Goal: Book appointment/travel/reservation

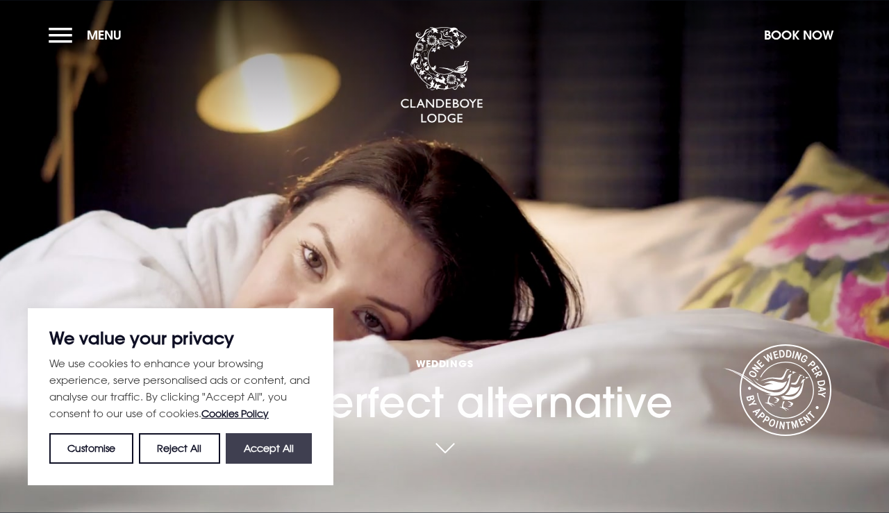
click at [260, 455] on button "Accept All" at bounding box center [269, 449] width 86 height 31
checkbox input "true"
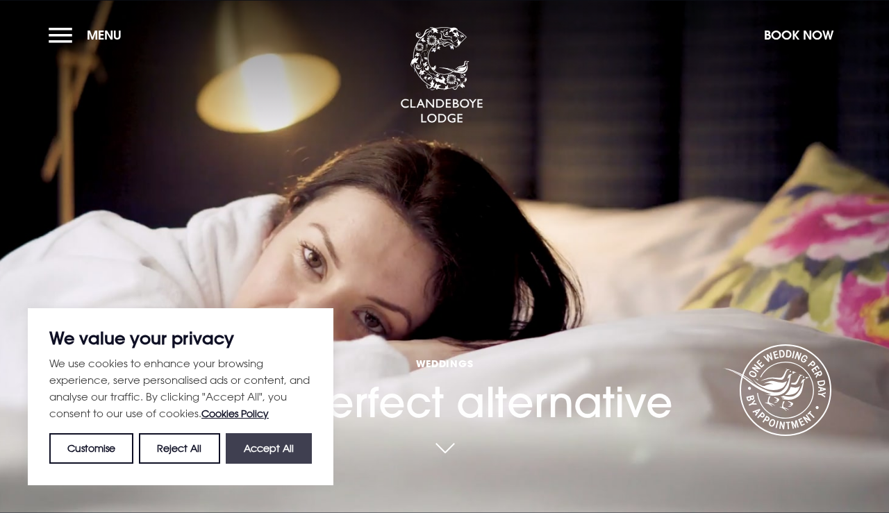
checkbox input "true"
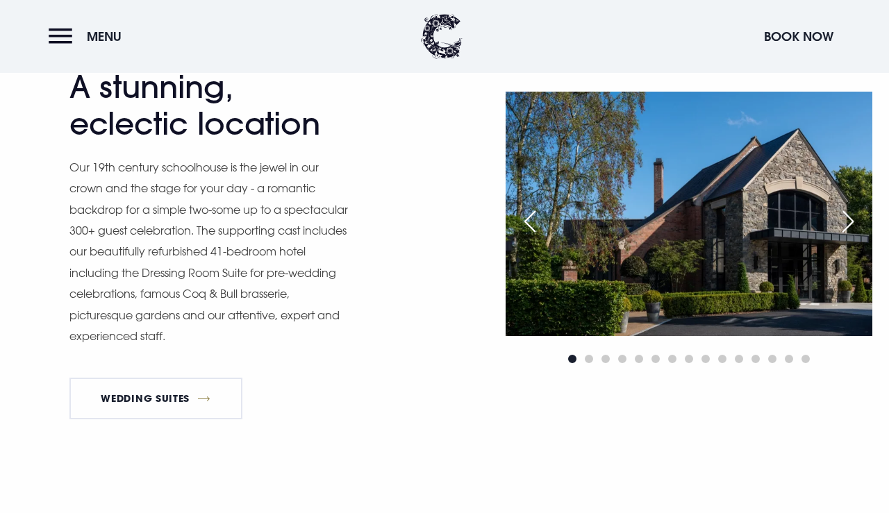
scroll to position [1091, 0]
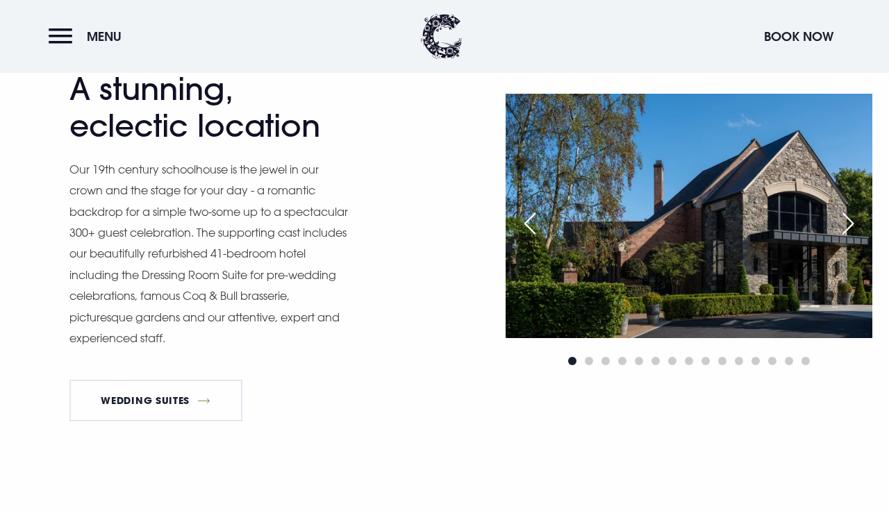
click at [848, 220] on div "Next slide" at bounding box center [848, 223] width 35 height 31
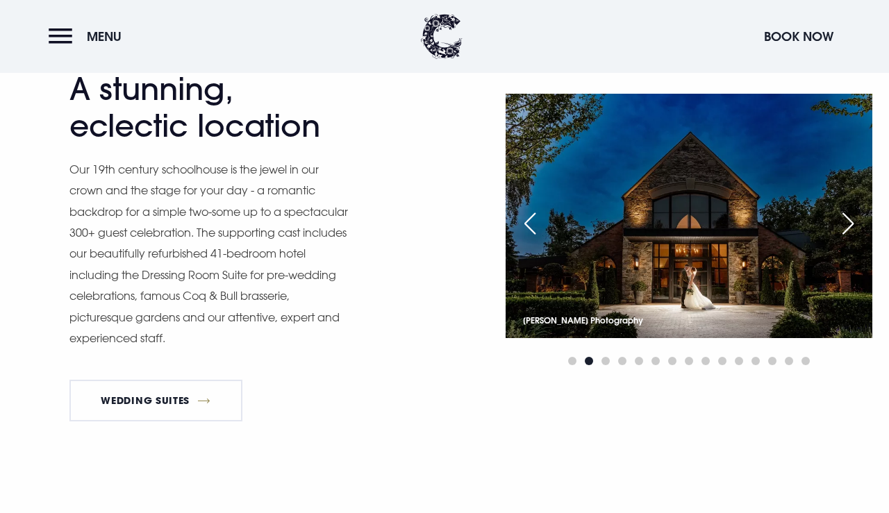
click at [848, 220] on div "Next slide" at bounding box center [848, 223] width 35 height 31
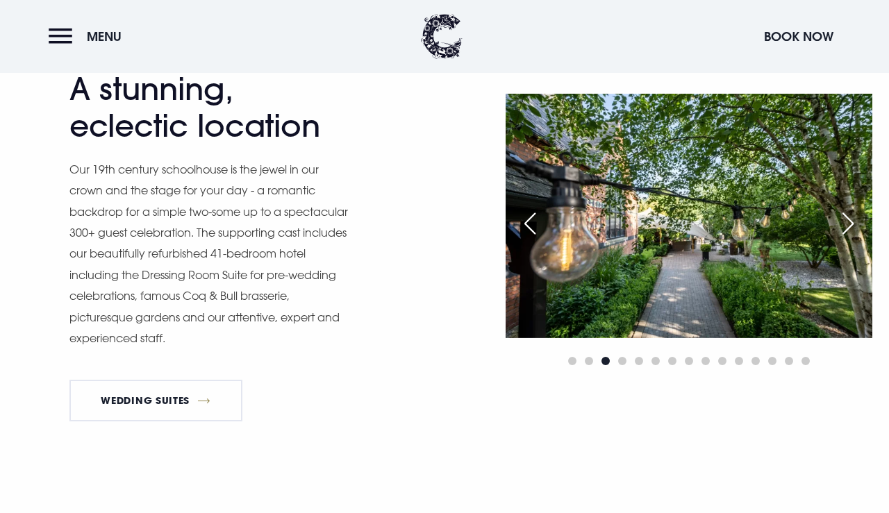
click at [848, 220] on div "Next slide" at bounding box center [848, 223] width 35 height 31
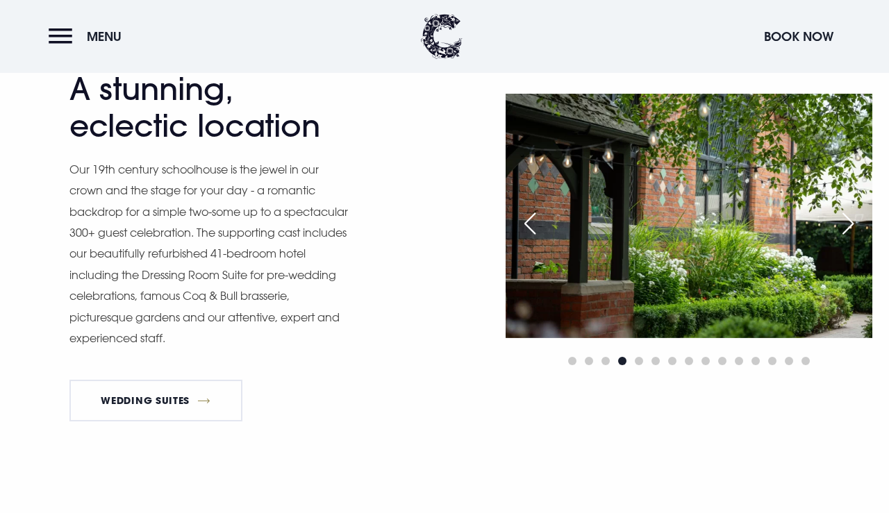
click at [848, 220] on div "Next slide" at bounding box center [848, 223] width 35 height 31
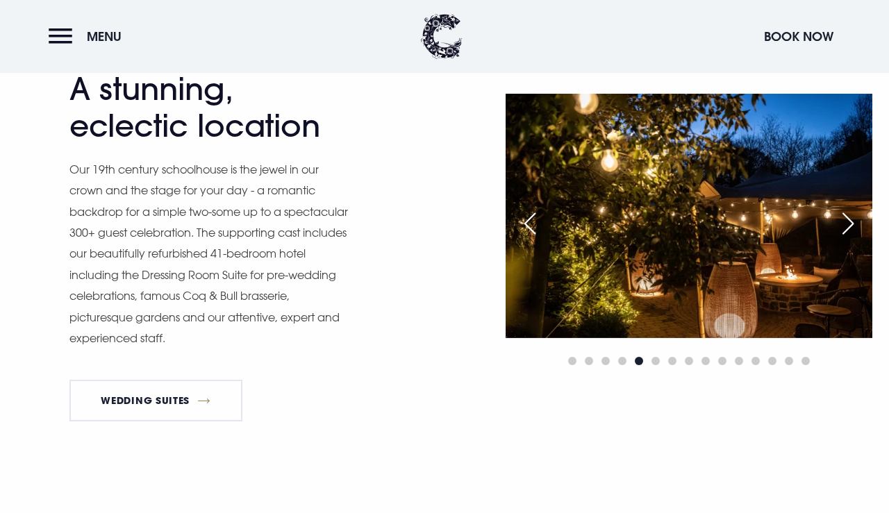
click at [848, 220] on div "Next slide" at bounding box center [848, 223] width 35 height 31
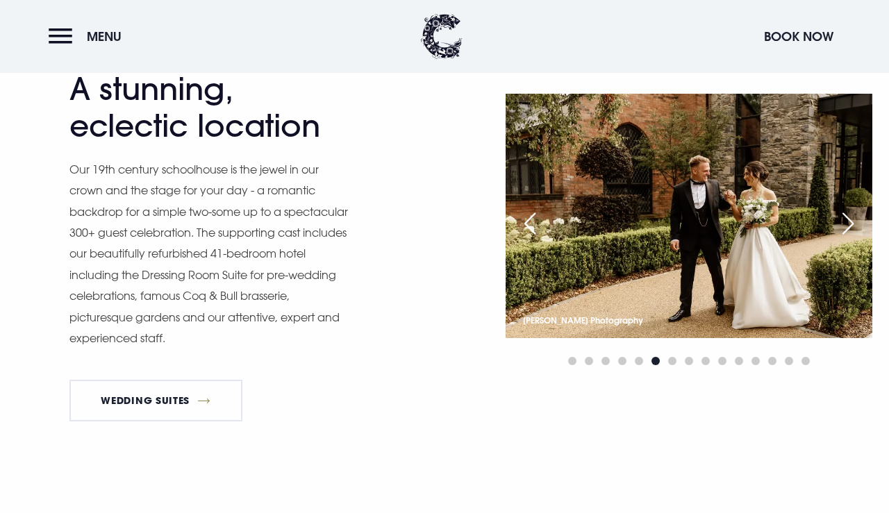
click at [848, 220] on div "Next slide" at bounding box center [848, 223] width 35 height 31
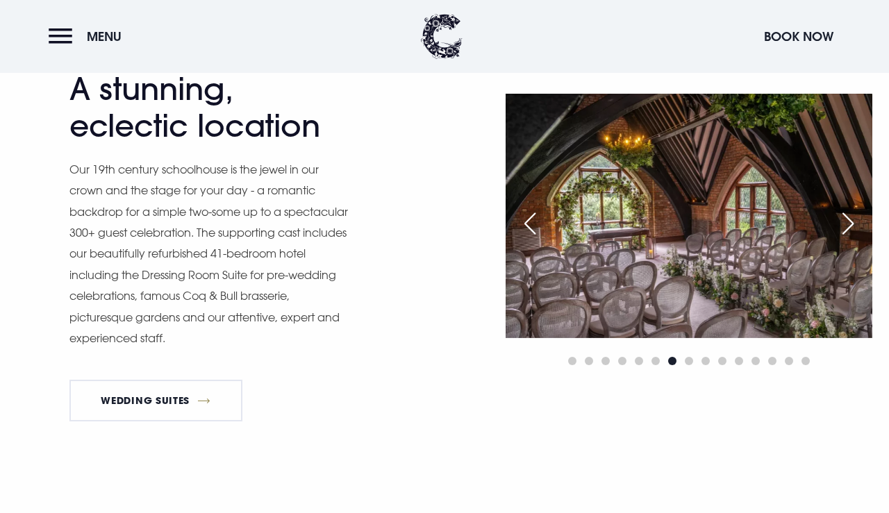
click at [848, 220] on div "Next slide" at bounding box center [848, 223] width 35 height 31
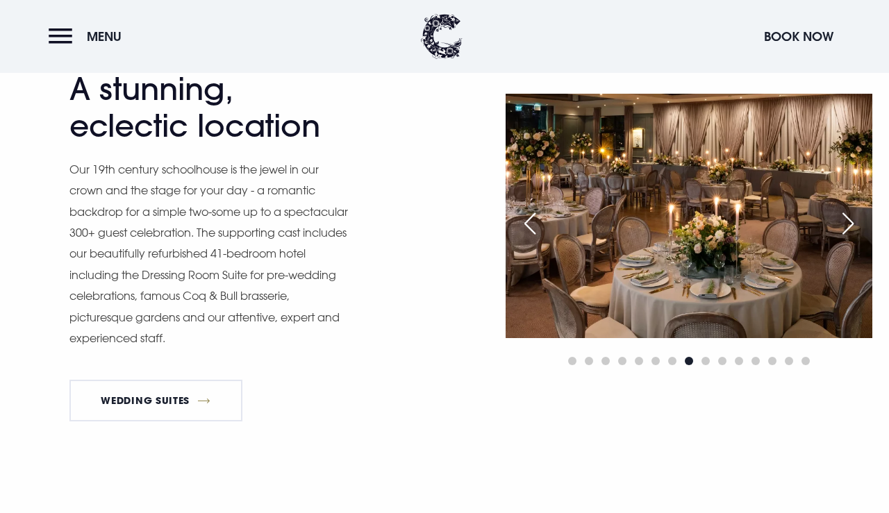
click at [848, 220] on div "Next slide" at bounding box center [848, 223] width 35 height 31
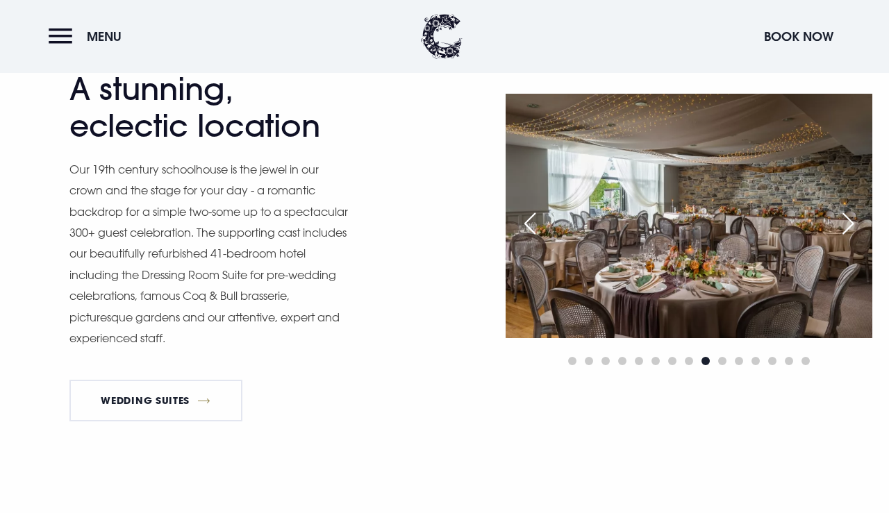
click at [848, 221] on div "Next slide" at bounding box center [848, 223] width 35 height 31
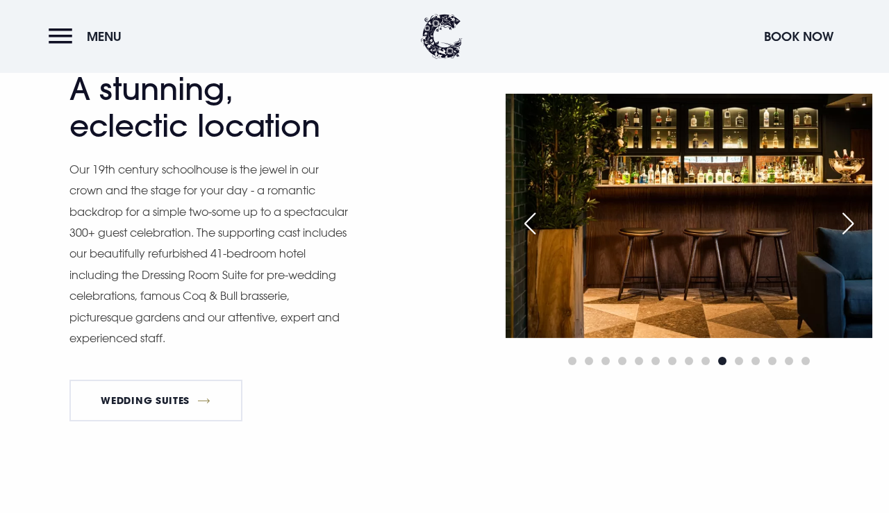
click at [848, 222] on div "Next slide" at bounding box center [848, 223] width 35 height 31
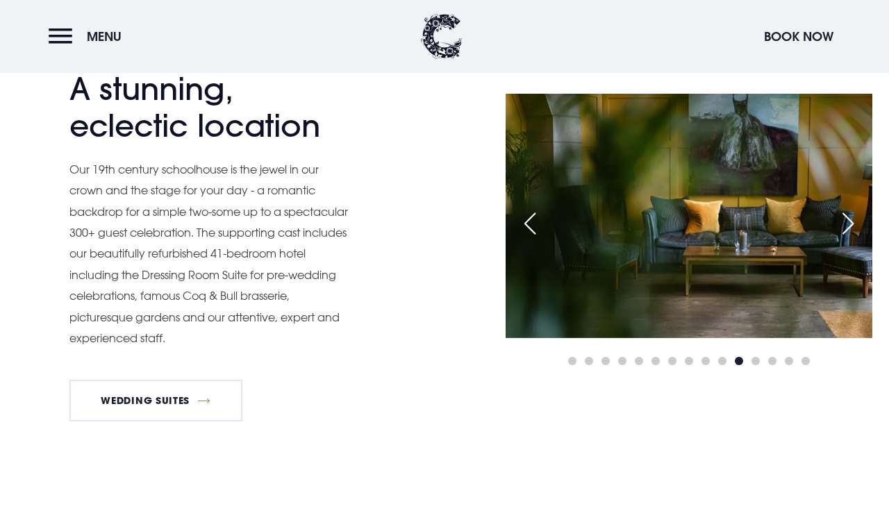
click at [848, 222] on div "Next slide" at bounding box center [848, 223] width 35 height 31
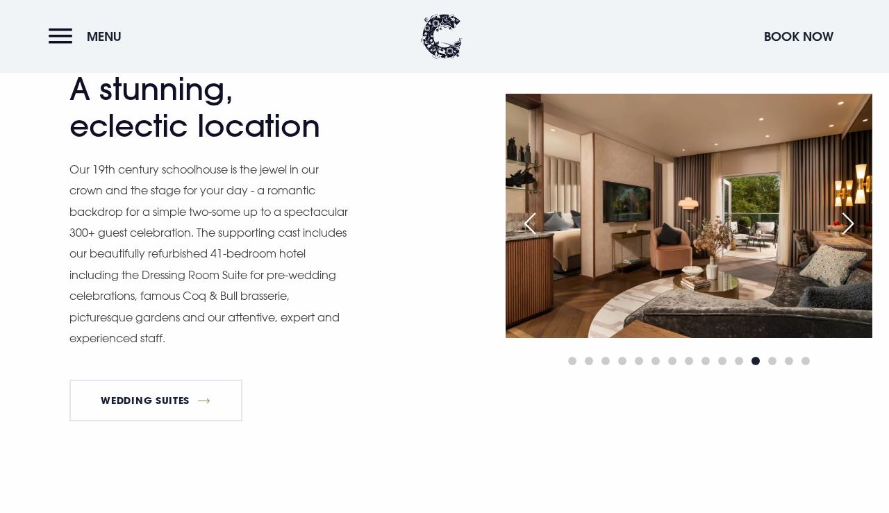
click at [848, 222] on div "Next slide" at bounding box center [848, 223] width 35 height 31
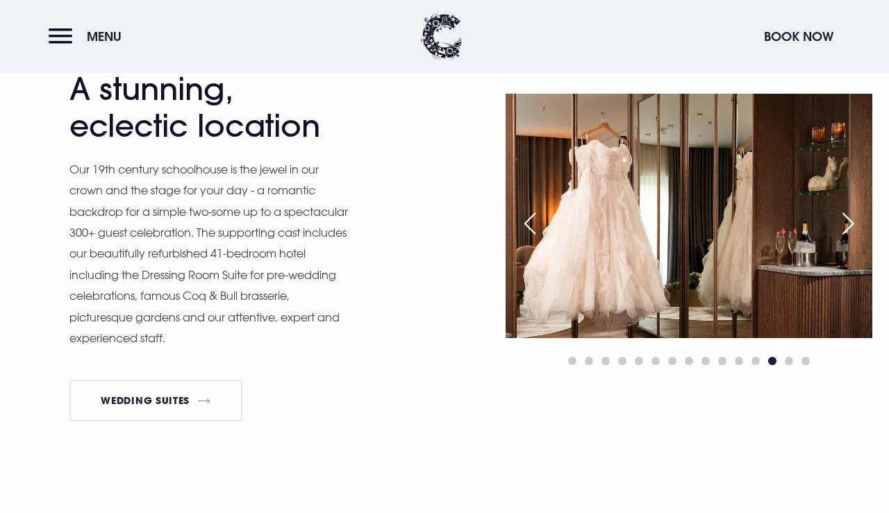
click at [848, 222] on div "Next slide" at bounding box center [848, 223] width 35 height 31
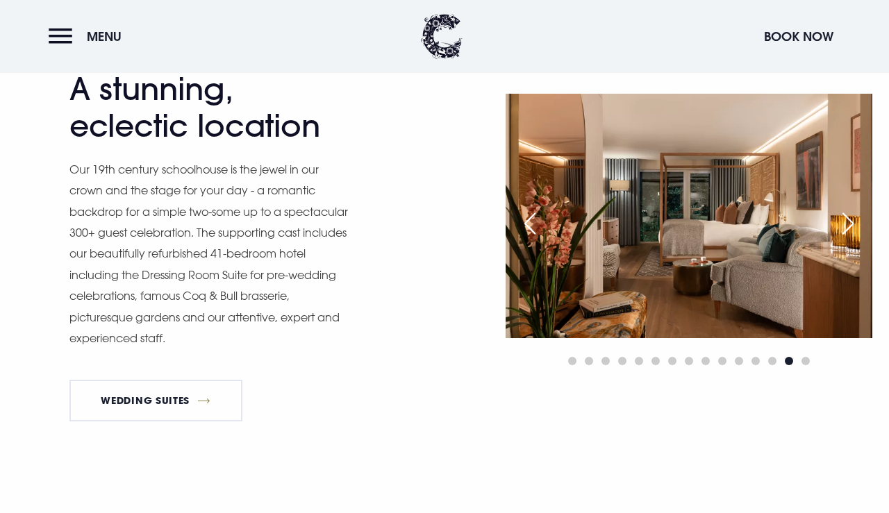
click at [848, 222] on div "Next slide" at bounding box center [848, 223] width 35 height 31
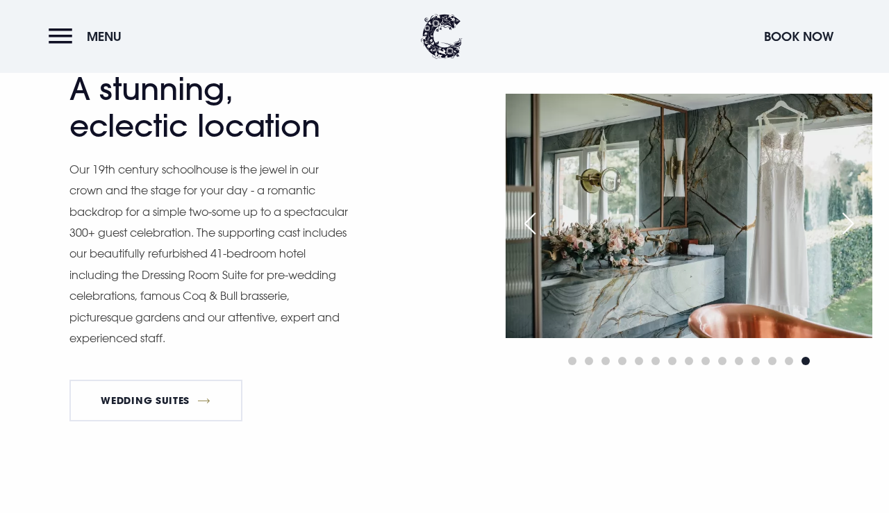
click at [849, 222] on div "Next slide" at bounding box center [848, 223] width 35 height 31
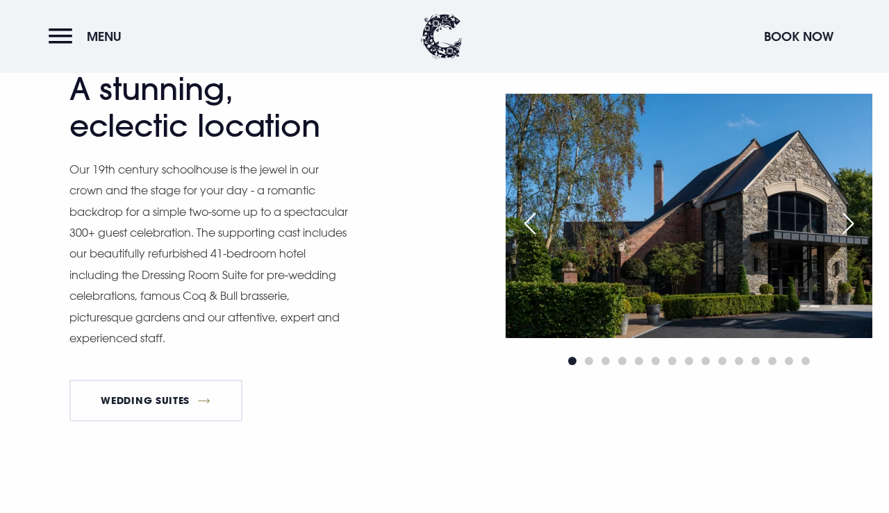
click at [849, 222] on div "Next slide" at bounding box center [848, 223] width 35 height 31
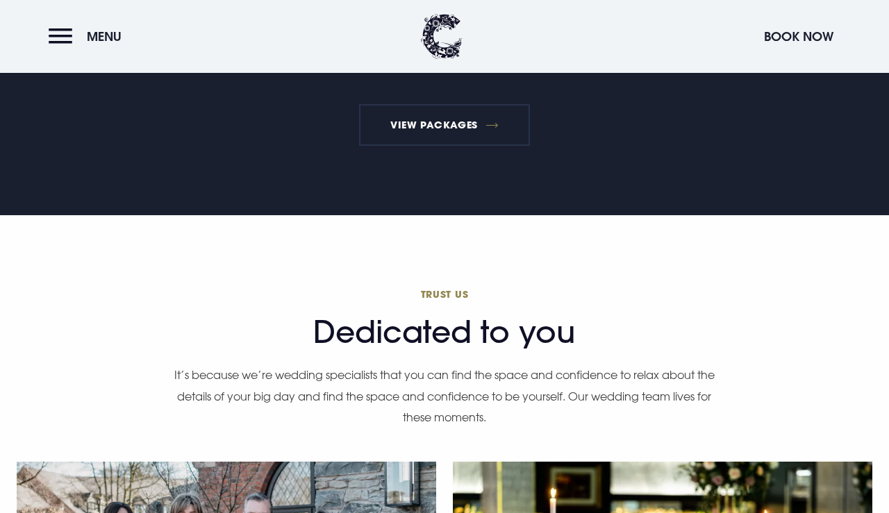
scroll to position [2829, 0]
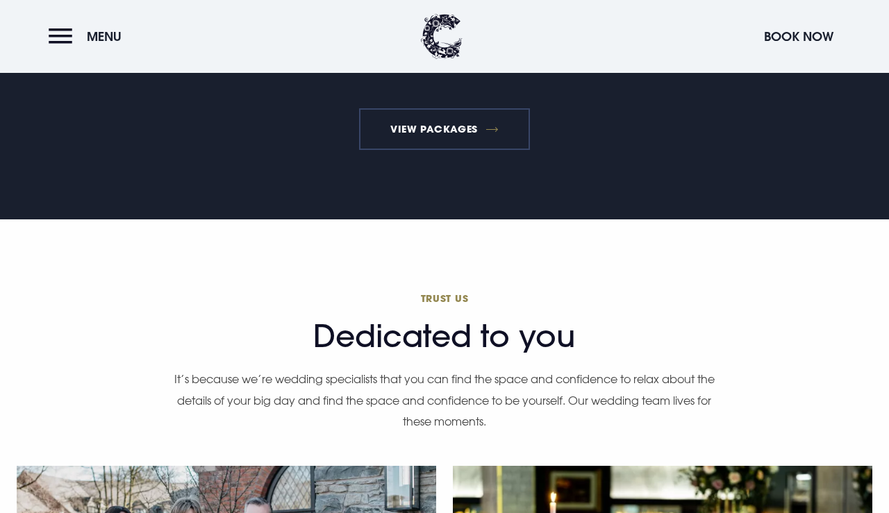
click at [441, 138] on link "View Packages" at bounding box center [445, 129] width 172 height 42
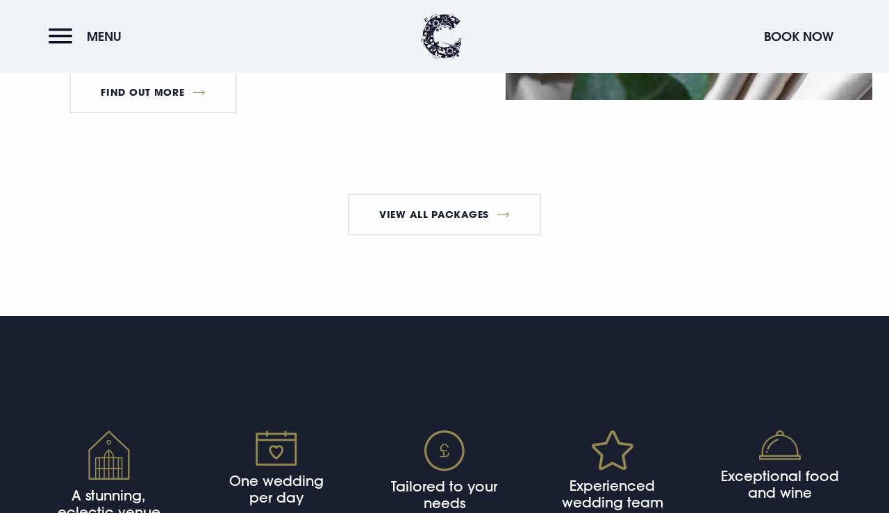
scroll to position [2625, 0]
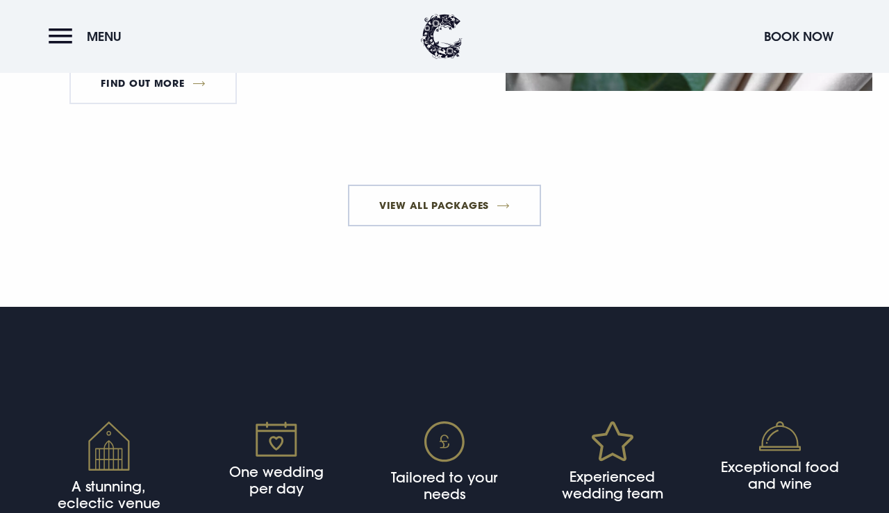
click at [479, 224] on link "View All Packages" at bounding box center [445, 206] width 194 height 42
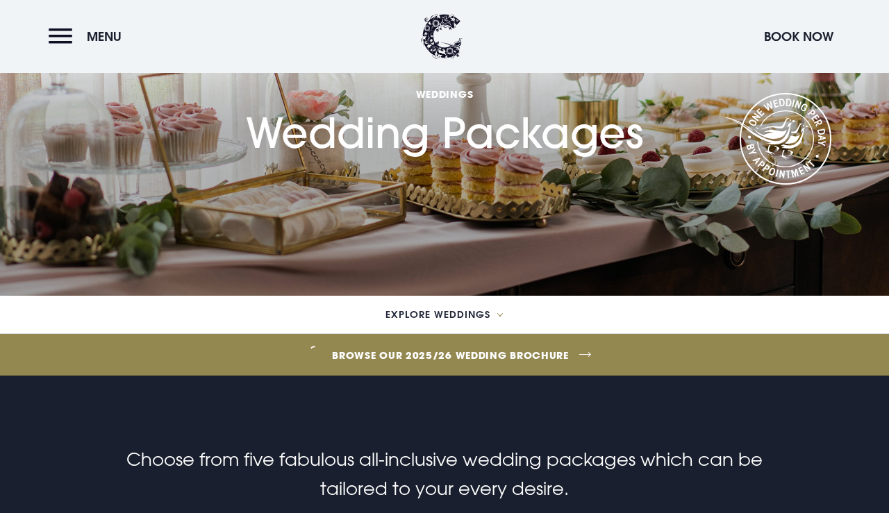
scroll to position [122, 0]
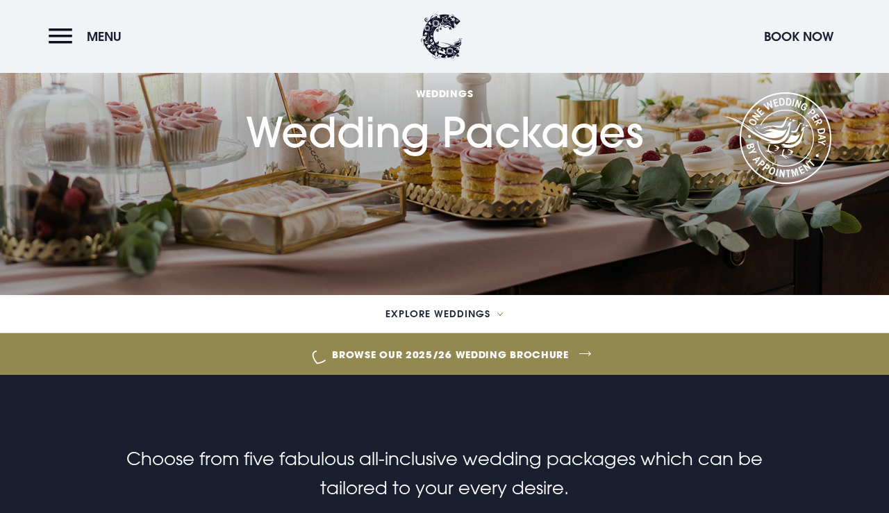
click at [461, 354] on link "Browse our 2025/26 wedding brochure" at bounding box center [451, 355] width 2016 height 52
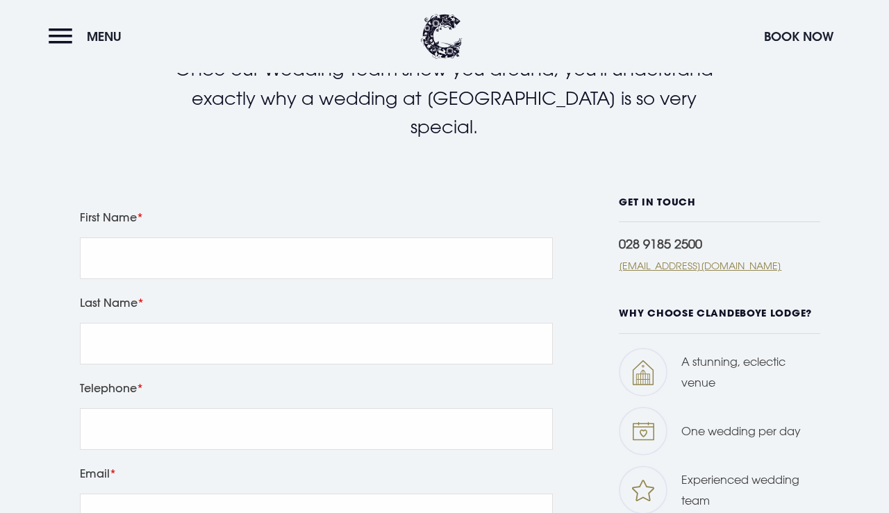
scroll to position [495, 0]
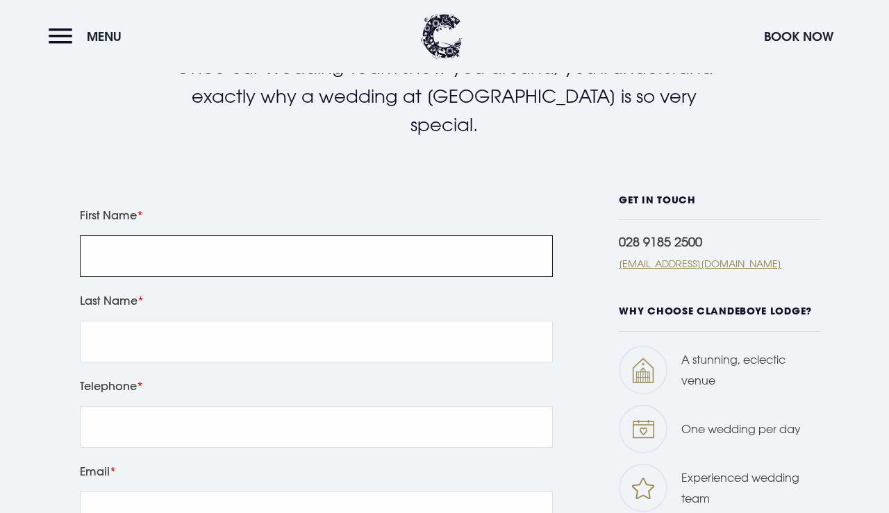
click at [400, 236] on input "First Name" at bounding box center [316, 257] width 473 height 42
type input "Alyssa"
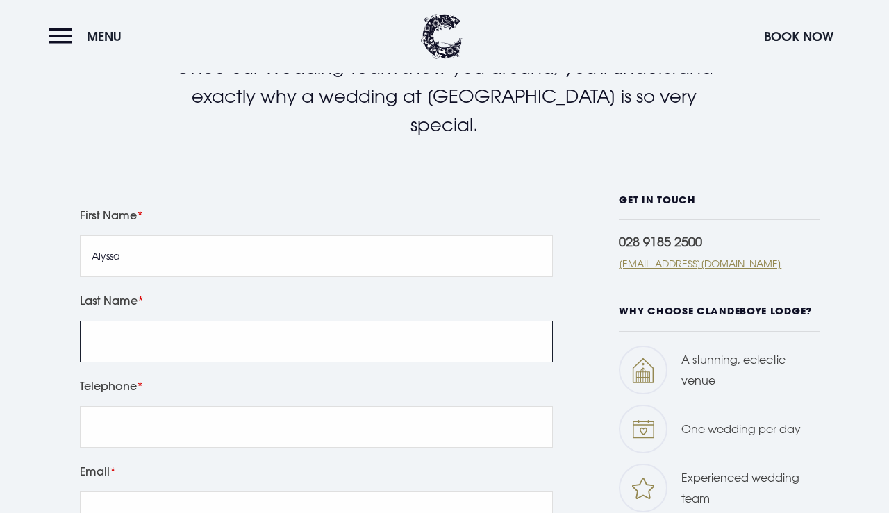
click at [124, 321] on input "Last Name" at bounding box center [316, 342] width 473 height 42
type input "Parlee"
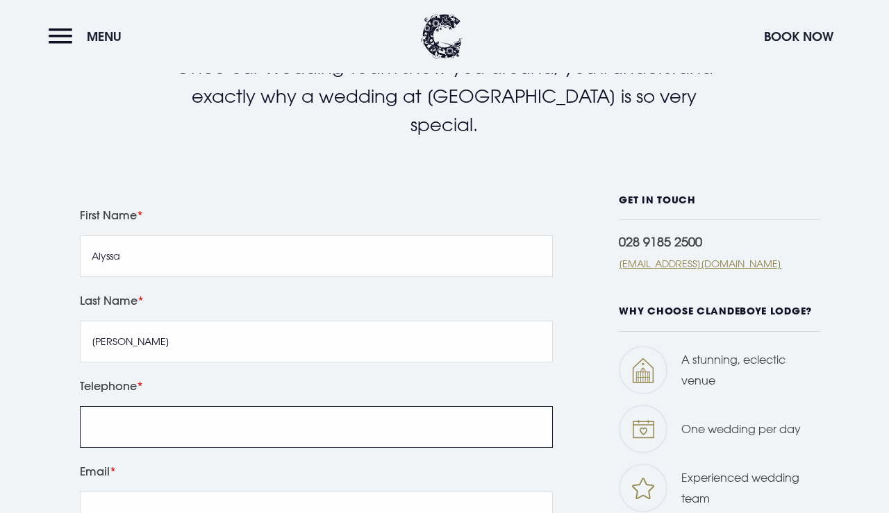
click at [97, 406] on input "Telephone" at bounding box center [316, 427] width 473 height 42
type input "07510492642"
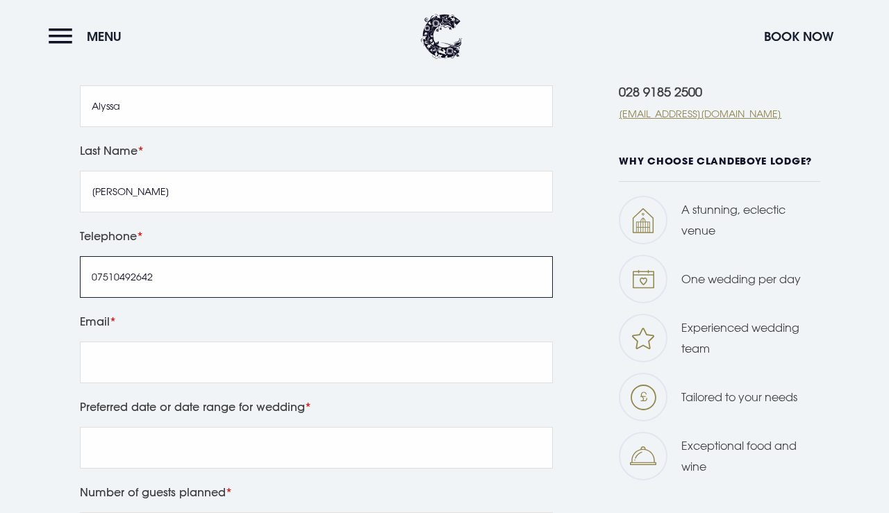
scroll to position [669, 0]
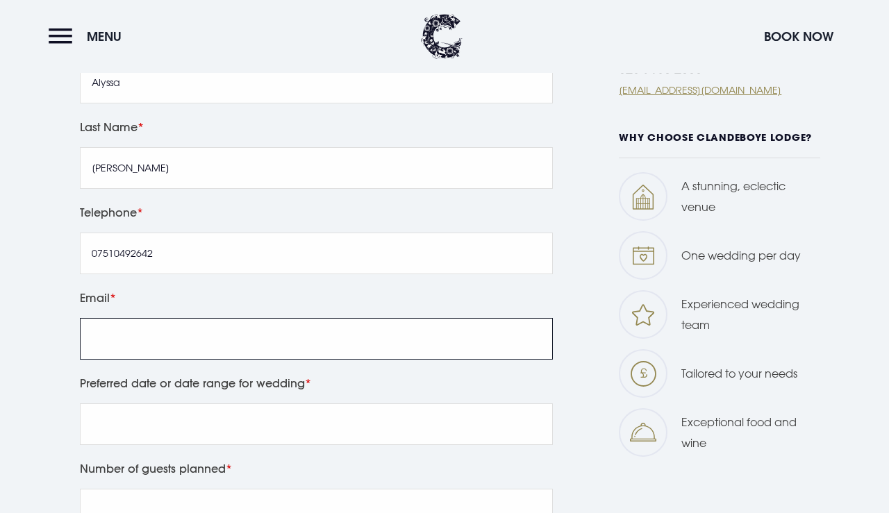
click at [322, 318] on input "Email" at bounding box center [316, 339] width 473 height 42
type input "alyssa.parlee@gmail.com"
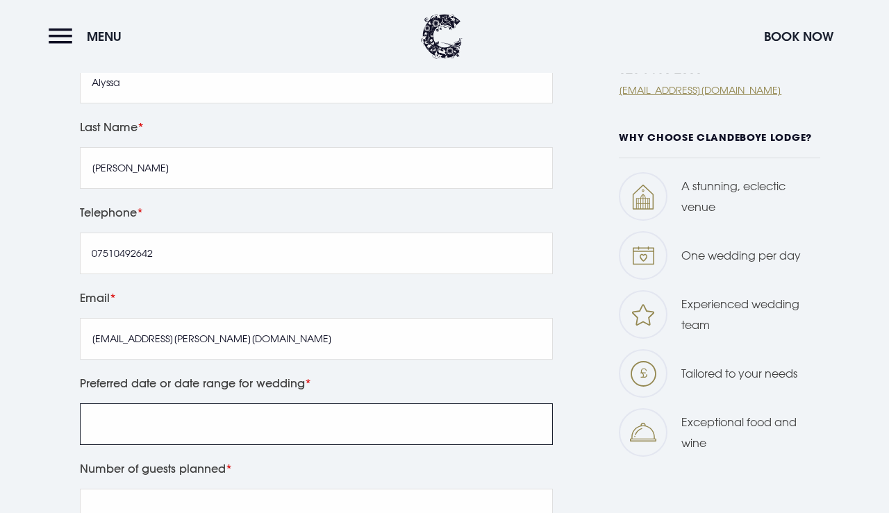
click at [230, 404] on input "Preferred date or date range for wedding" at bounding box center [316, 425] width 473 height 42
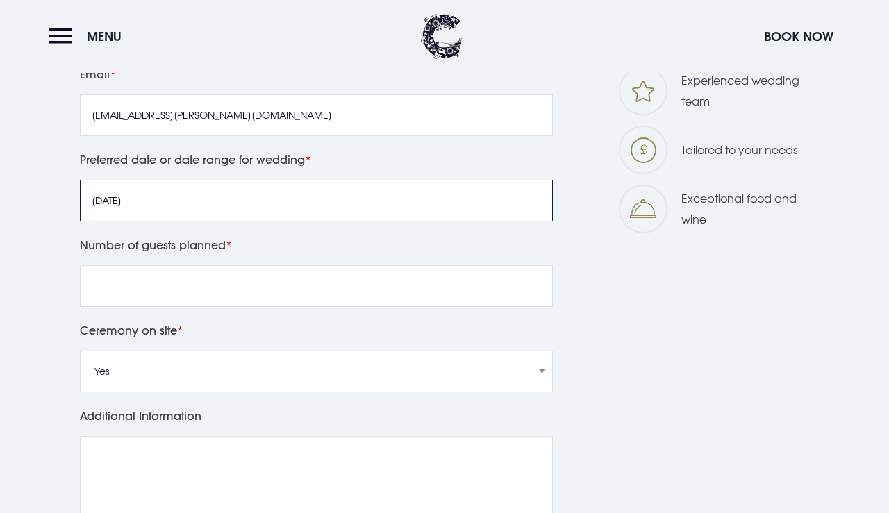
scroll to position [897, 0]
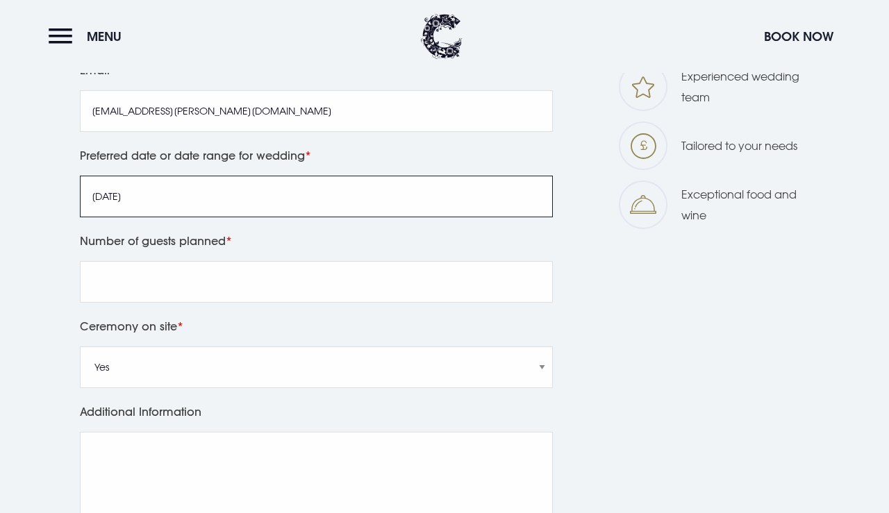
type input "October 2026"
click at [184, 231] on label "Number of guests planned" at bounding box center [316, 240] width 473 height 19
click at [184, 261] on input "Number of guests planned" at bounding box center [316, 282] width 473 height 42
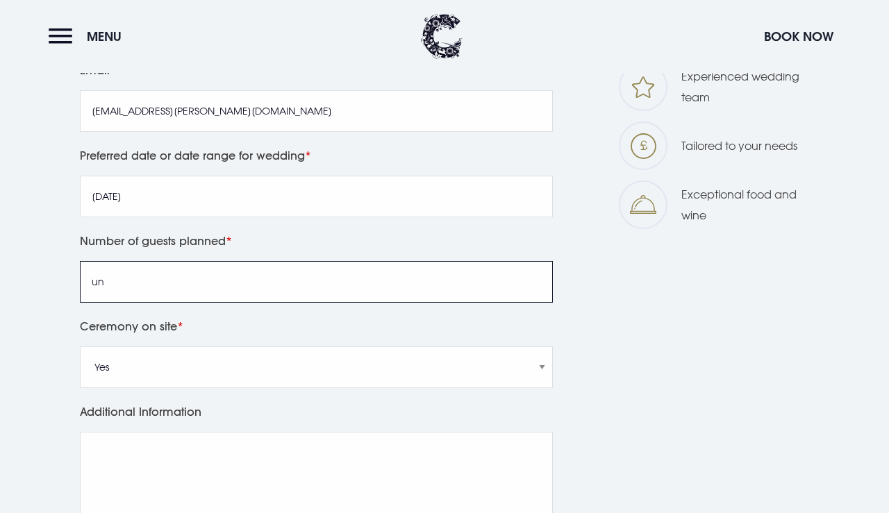
type input "u"
type input "8"
type input "under 100"
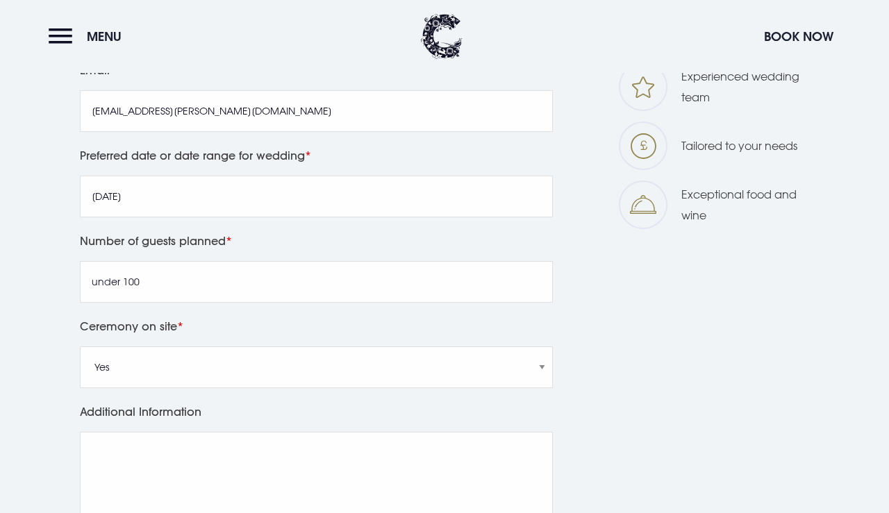
click at [63, 311] on div "Leave this field blank First Name Alyssa Last Name Parlee Telephone 07510492642…" at bounding box center [444, 240] width 873 height 895
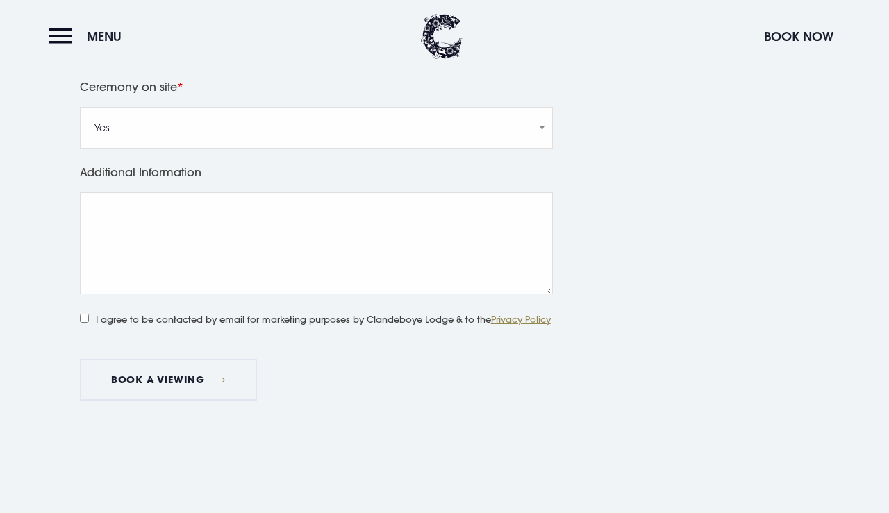
scroll to position [1136, 0]
click at [85, 315] on input "I agree to be contacted by email for marketing purposes by Clandeboye Lodge & t…" at bounding box center [84, 319] width 9 height 9
checkbox input "true"
click at [129, 364] on button "Book a viewing" at bounding box center [169, 381] width 178 height 42
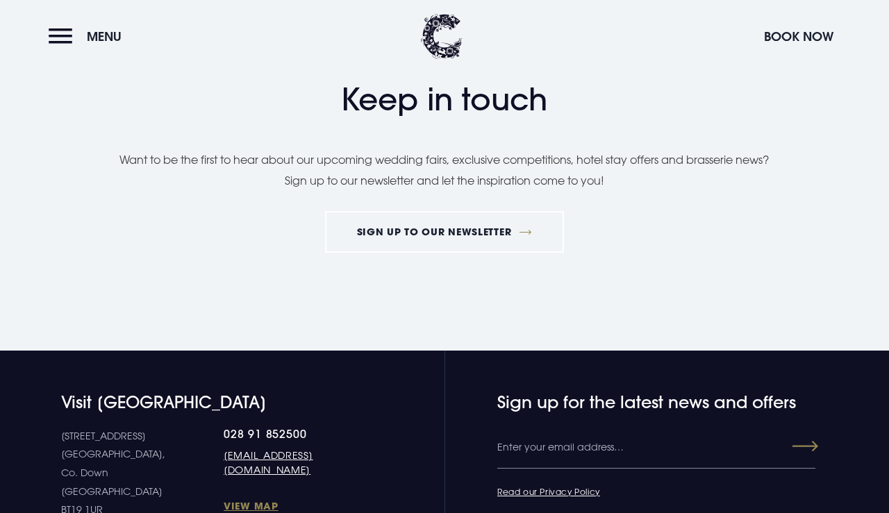
scroll to position [1172, 0]
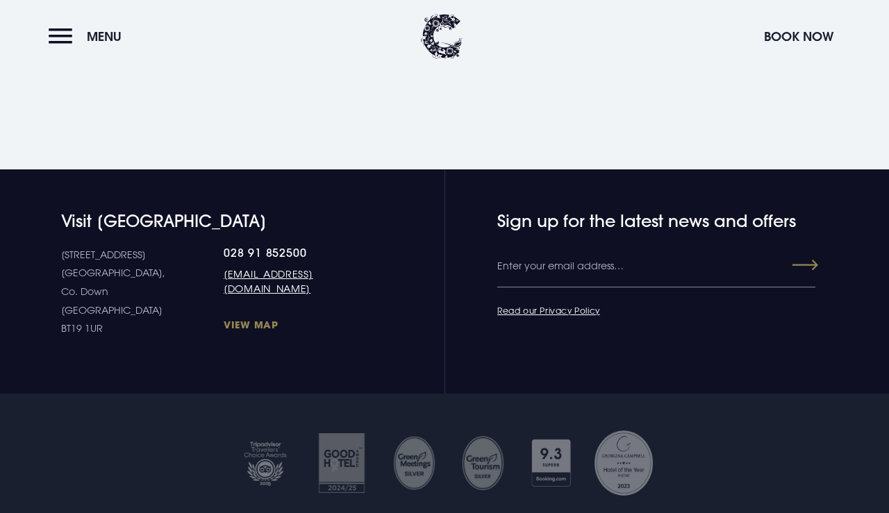
click at [224, 326] on link "View Map" at bounding box center [293, 324] width 138 height 13
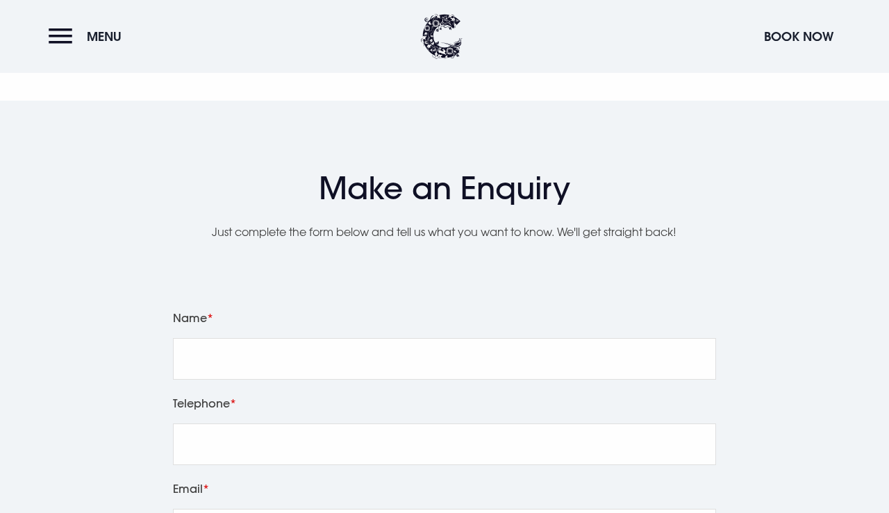
scroll to position [1471, 0]
